Goal: Transaction & Acquisition: Purchase product/service

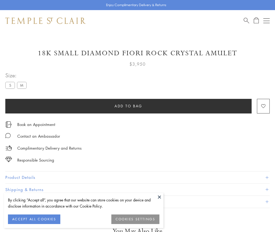
click at [128, 106] on span "Add to bag" at bounding box center [128, 106] width 28 height 6
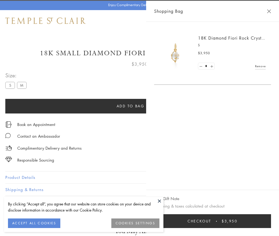
click at [211, 221] on span "Checkout" at bounding box center [199, 221] width 24 height 6
